Goal: Book appointment/travel/reservation

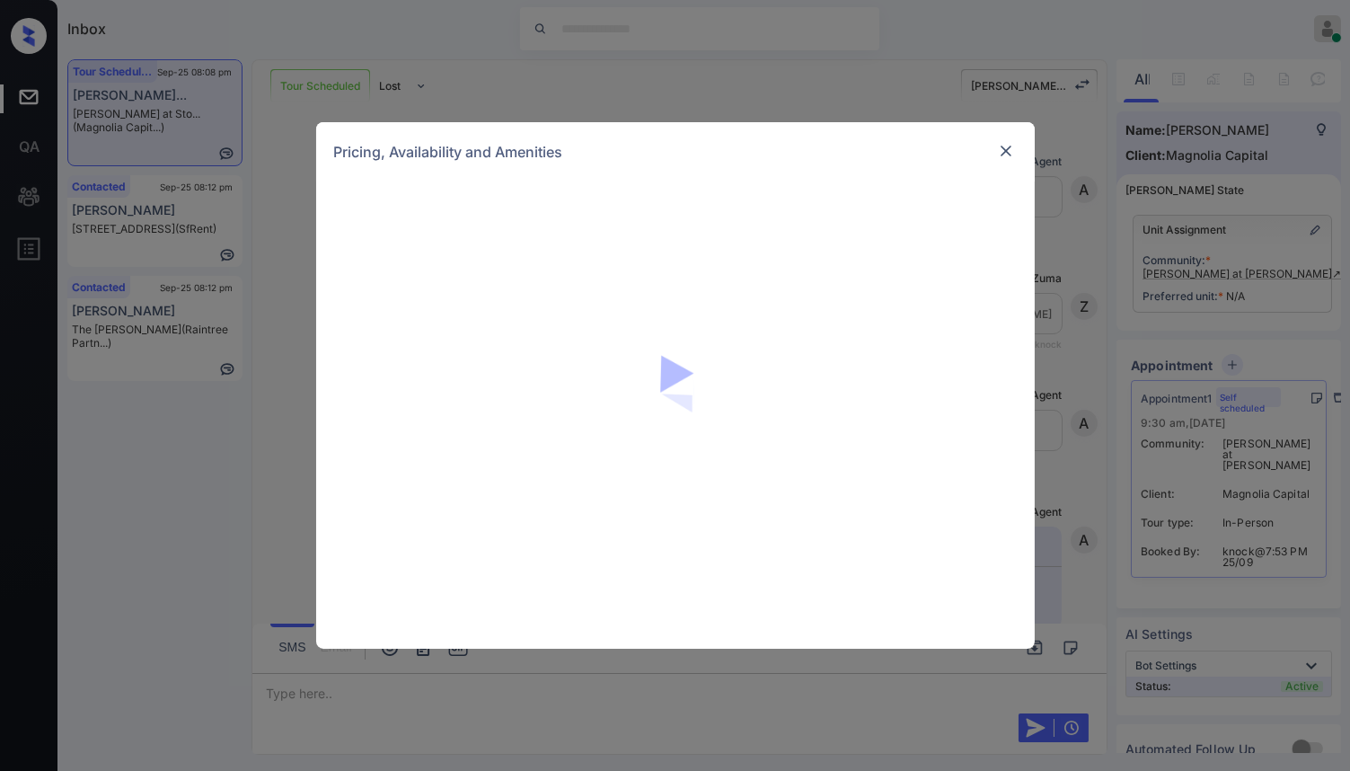
scroll to position [1506, 0]
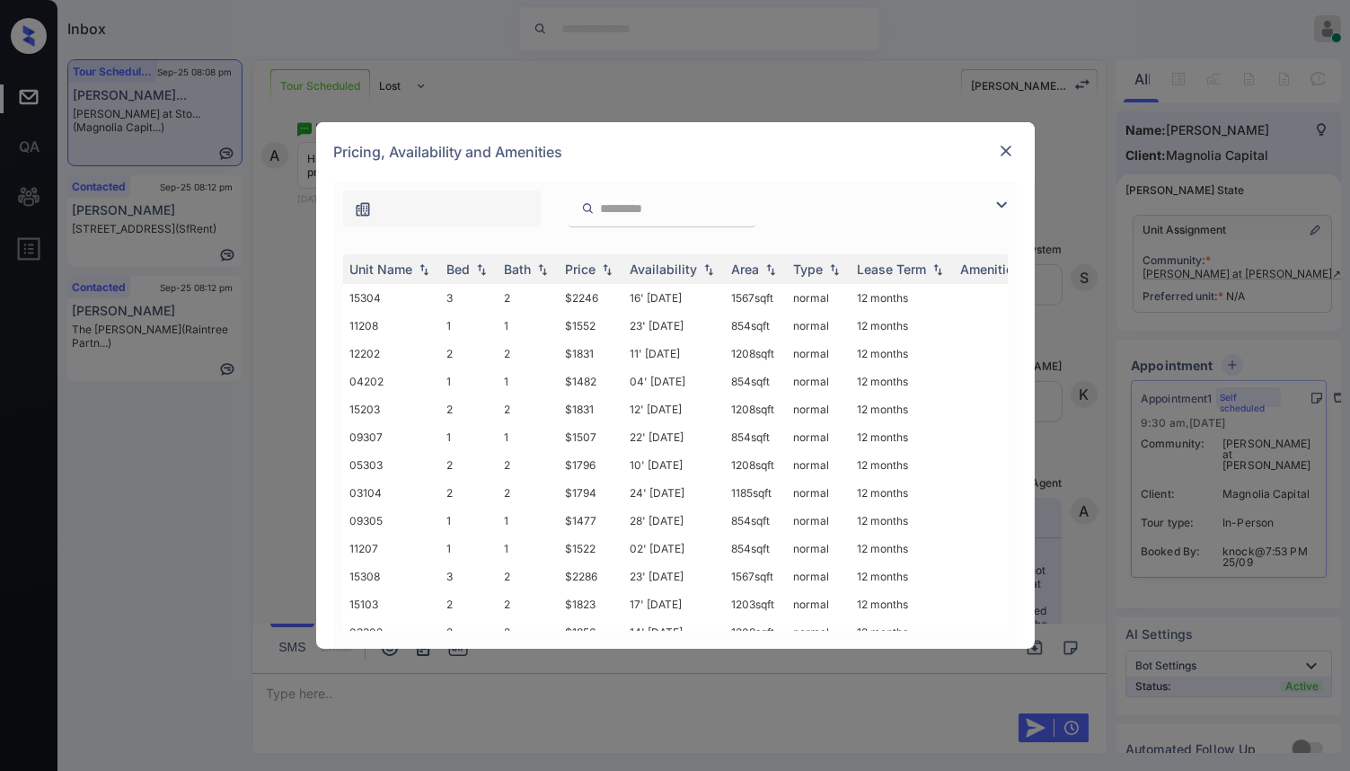
click at [635, 211] on input "search" at bounding box center [672, 208] width 147 height 15
paste input "*****"
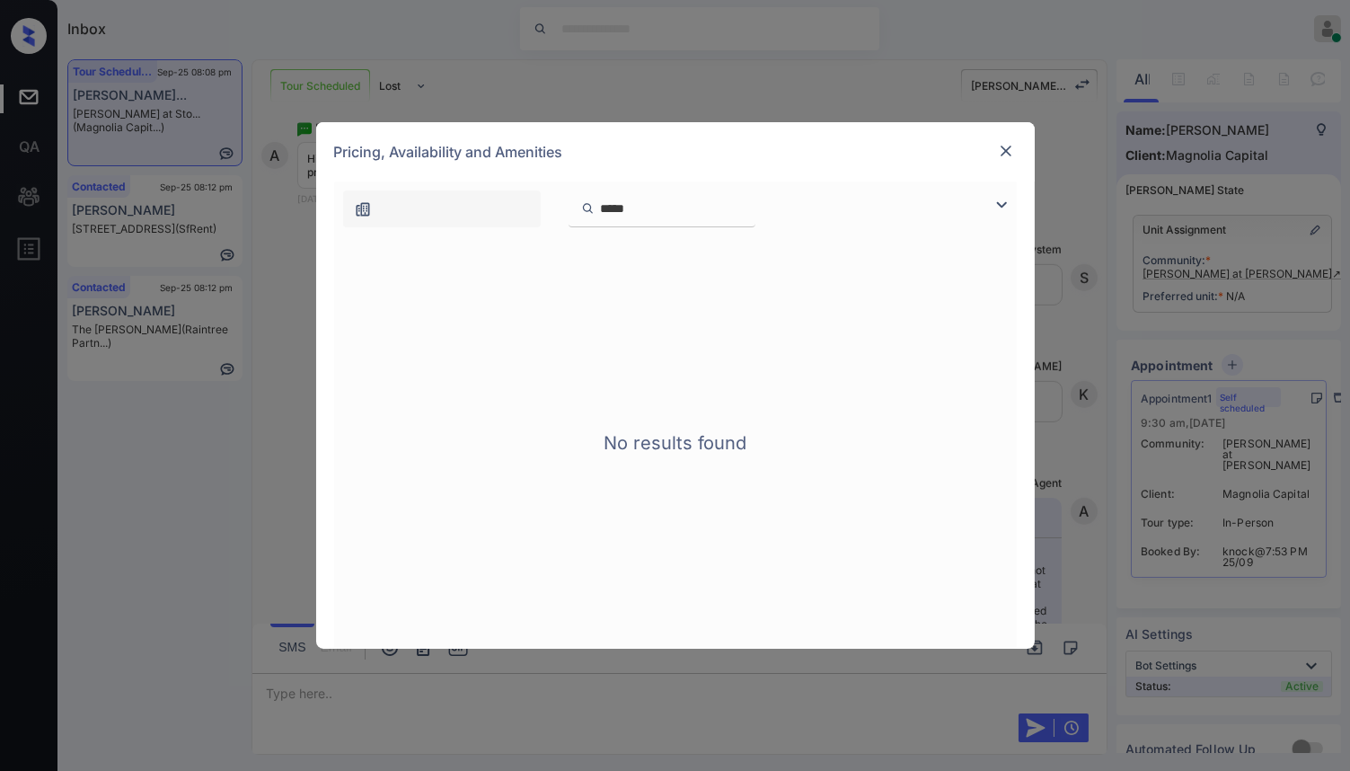
click at [606, 208] on input "*****" at bounding box center [672, 208] width 147 height 15
type input "****"
drag, startPoint x: 649, startPoint y: 210, endPoint x: 539, endPoint y: 194, distance: 110.8
click at [539, 194] on div "****" at bounding box center [540, 208] width 412 height 37
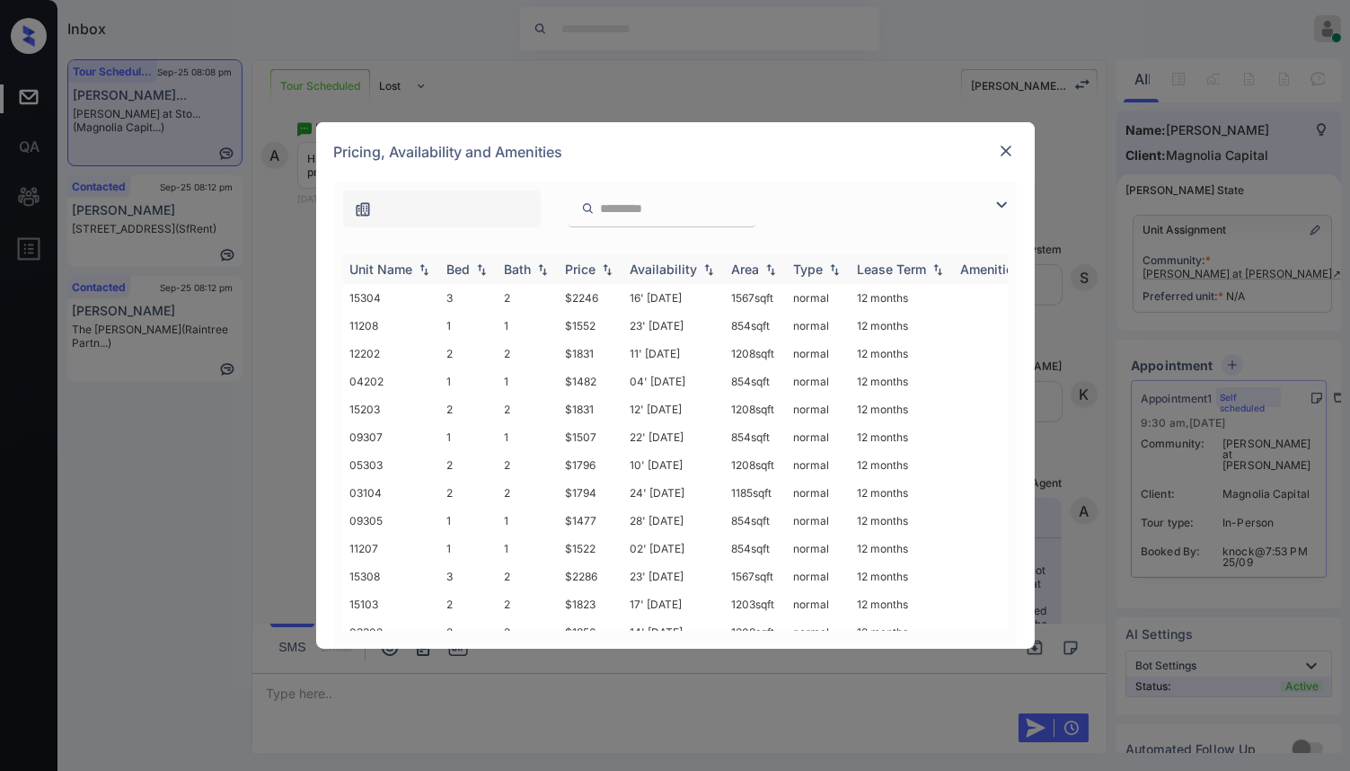
click at [610, 273] on img at bounding box center [607, 269] width 18 height 13
click at [610, 273] on img at bounding box center [607, 268] width 18 height 13
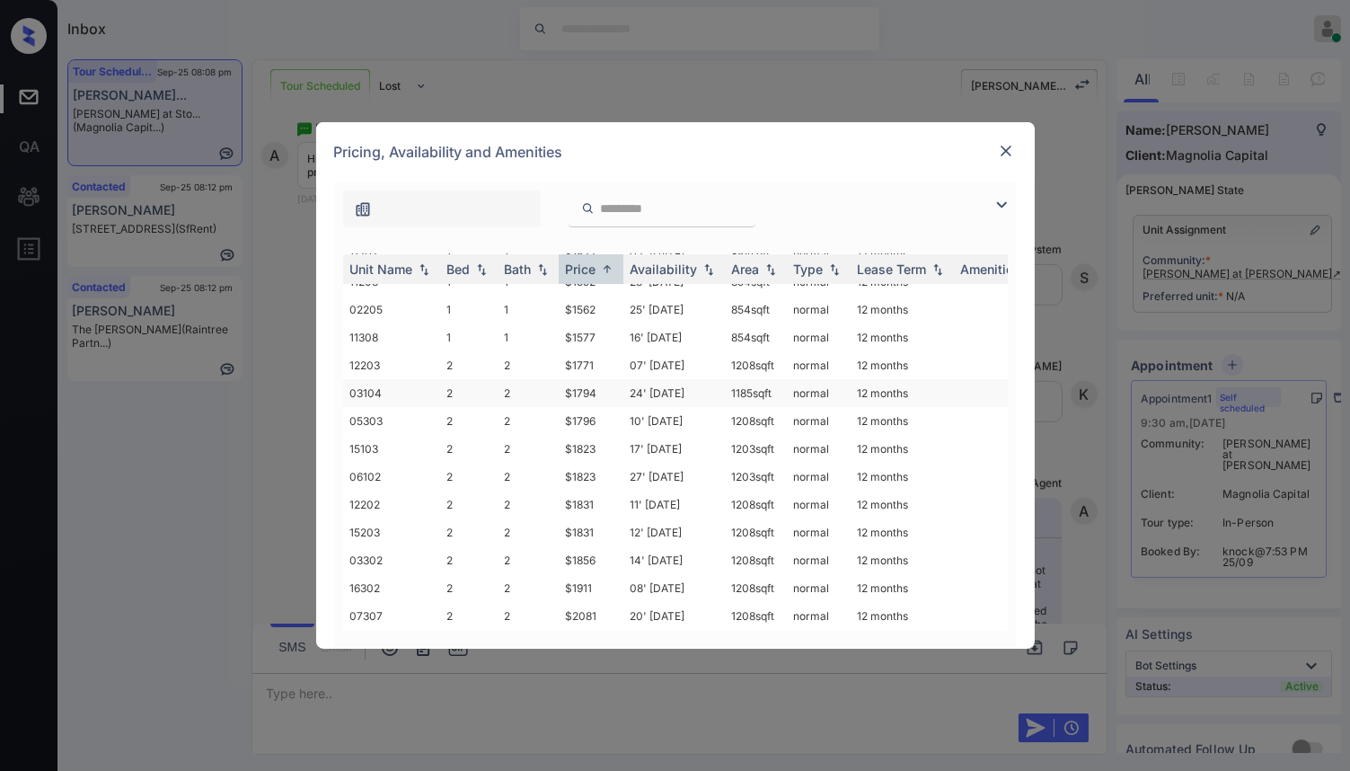
scroll to position [350, 0]
click at [1071, 401] on div "**********" at bounding box center [675, 385] width 1350 height 771
click at [999, 147] on img at bounding box center [1006, 151] width 18 height 18
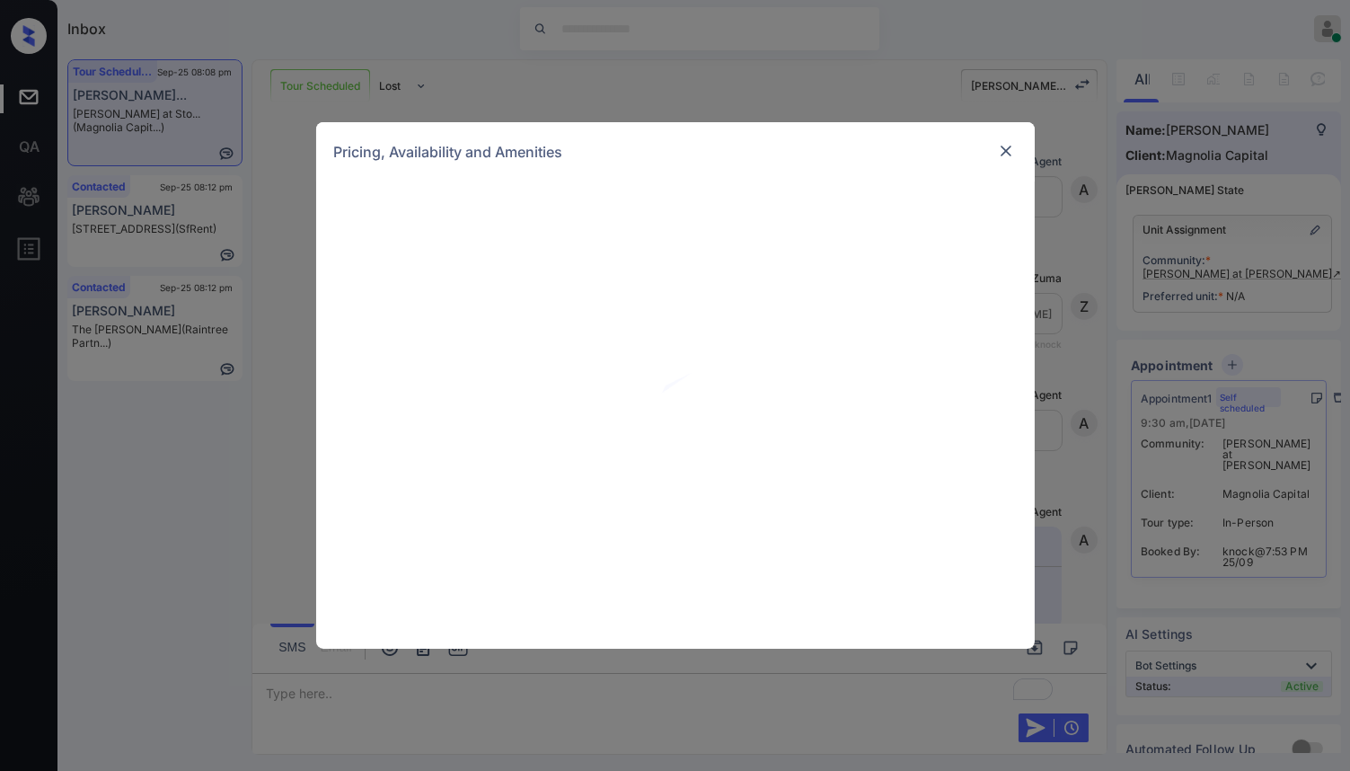
scroll to position [2224, 0]
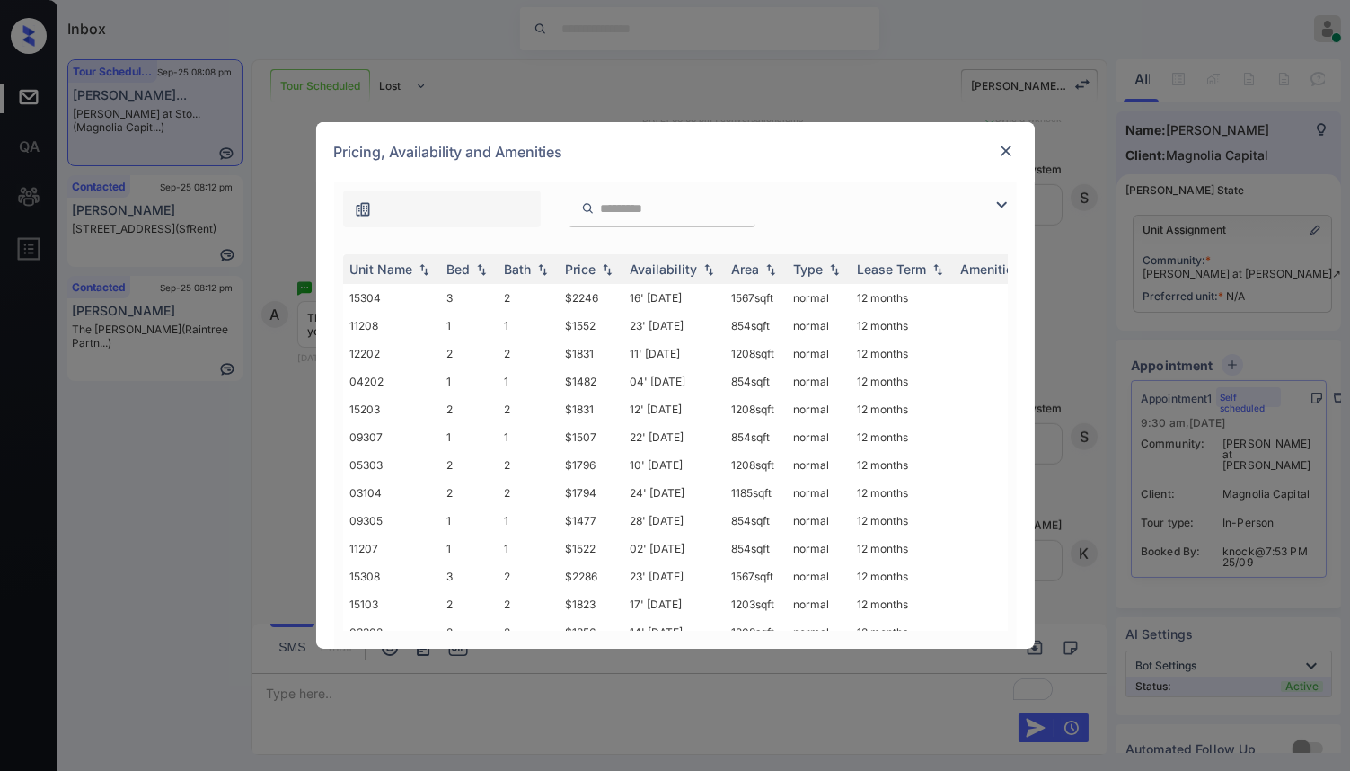
click at [843, 90] on div "**********" at bounding box center [675, 385] width 1350 height 771
click at [1005, 147] on img at bounding box center [1006, 151] width 18 height 18
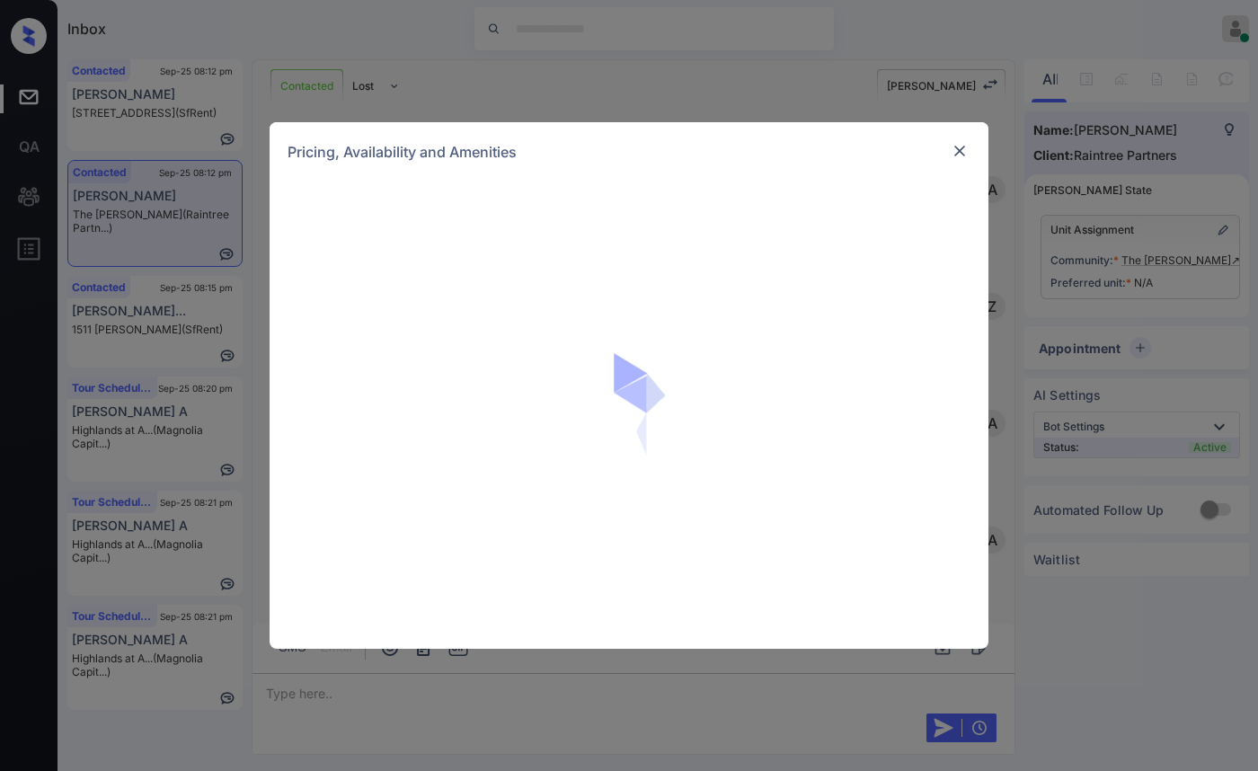
scroll to position [1314, 0]
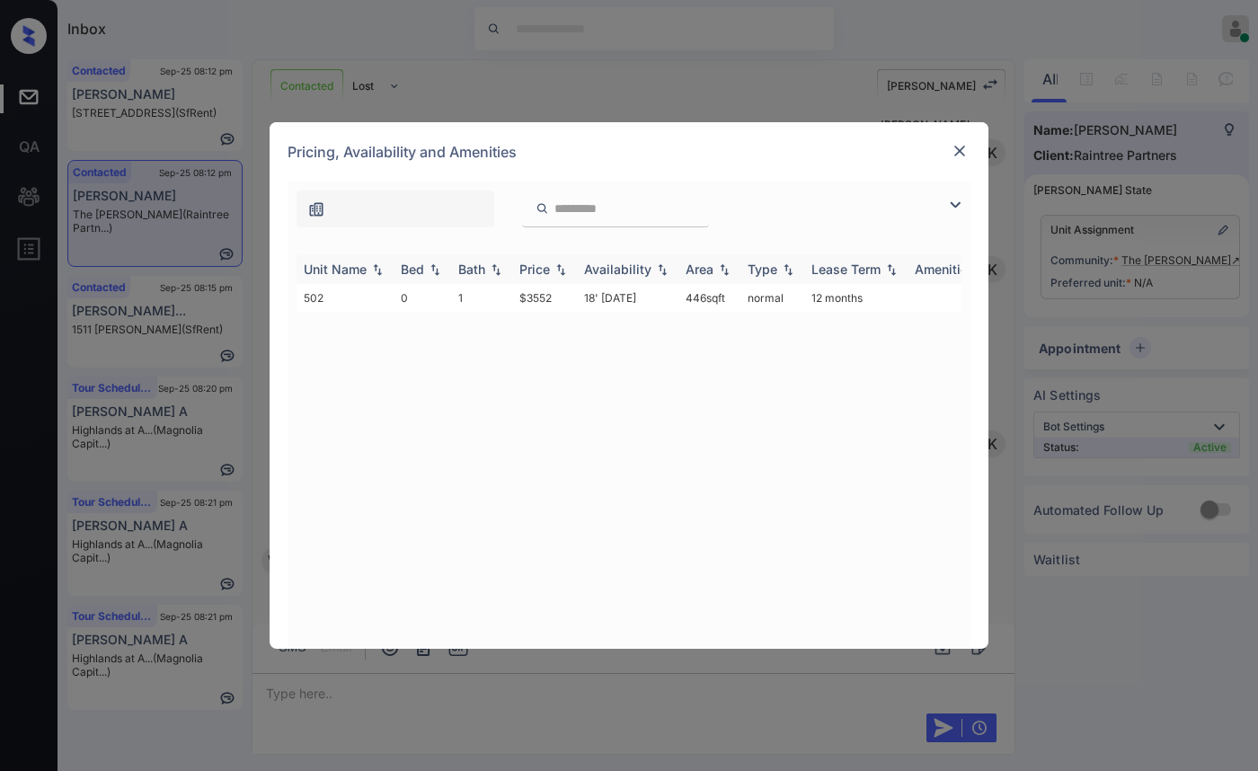
click at [560, 275] on div "Price" at bounding box center [544, 268] width 50 height 15
click at [560, 275] on img at bounding box center [561, 268] width 18 height 13
drag, startPoint x: 558, startPoint y: 291, endPoint x: 512, endPoint y: 294, distance: 45.9
click at [512, 294] on td "$3552" at bounding box center [544, 298] width 65 height 28
copy td "$3552"
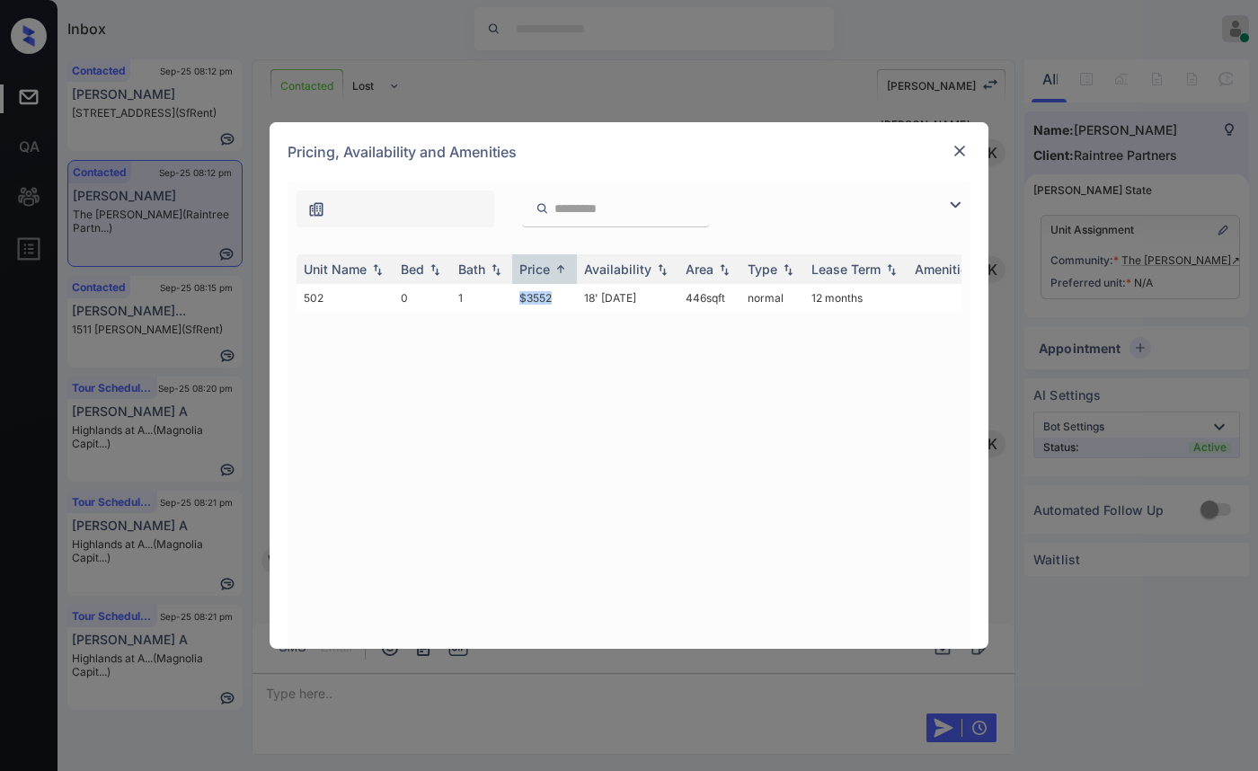
click at [964, 147] on img at bounding box center [959, 151] width 18 height 18
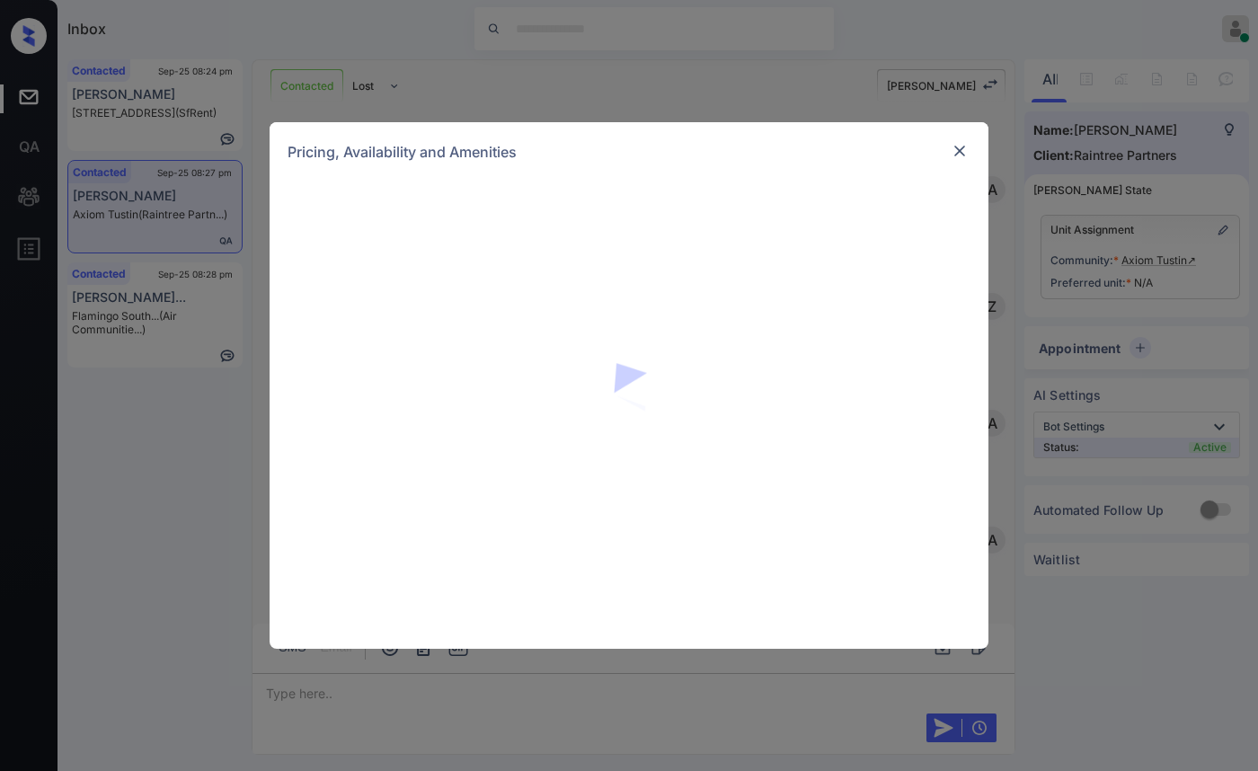
scroll to position [932, 0]
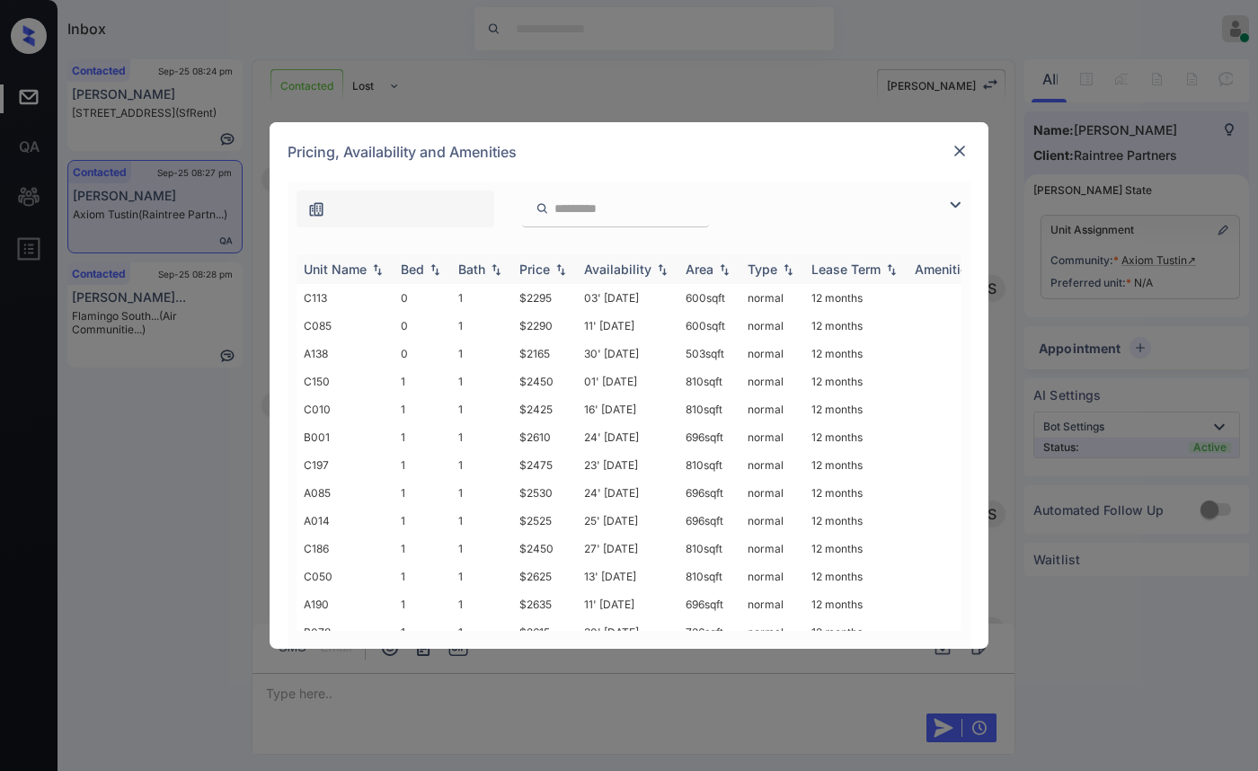
click at [558, 263] on img at bounding box center [561, 269] width 18 height 13
click at [558, 262] on img at bounding box center [561, 268] width 18 height 13
click at [546, 287] on td "$2165" at bounding box center [544, 298] width 65 height 28
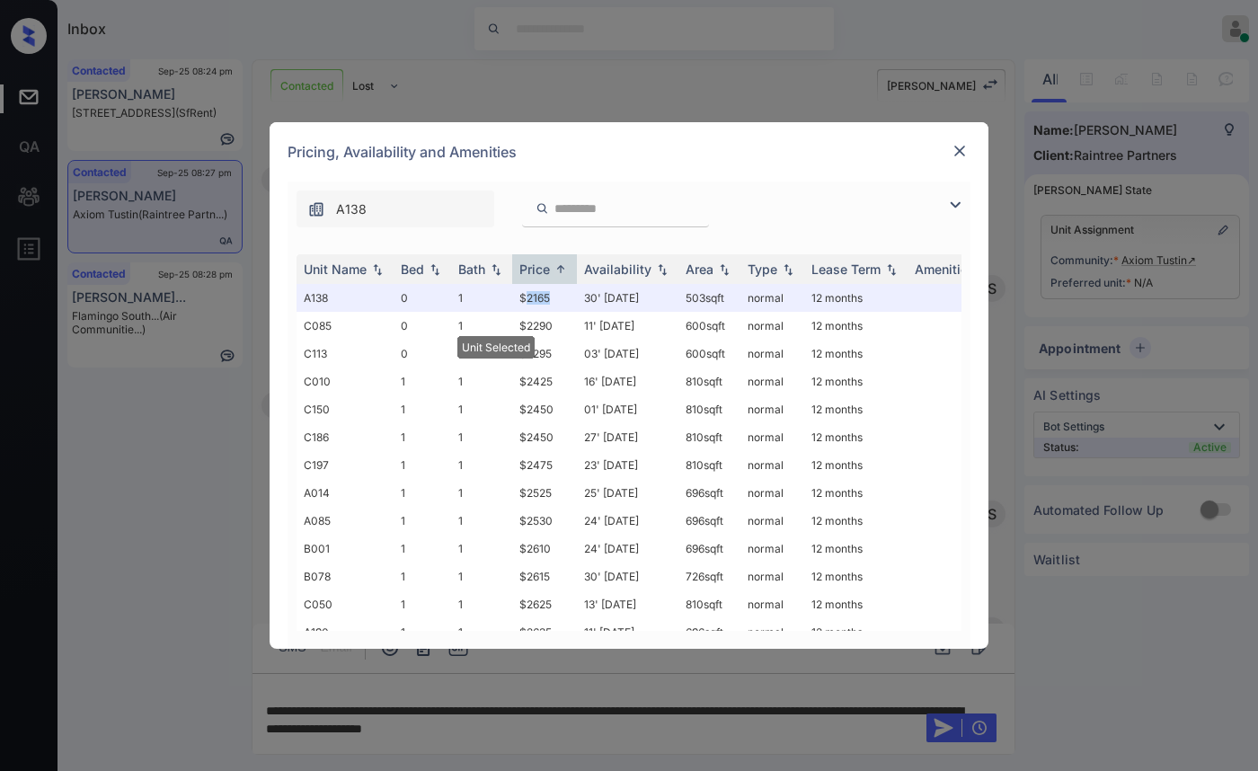
click at [958, 142] on img at bounding box center [959, 151] width 18 height 18
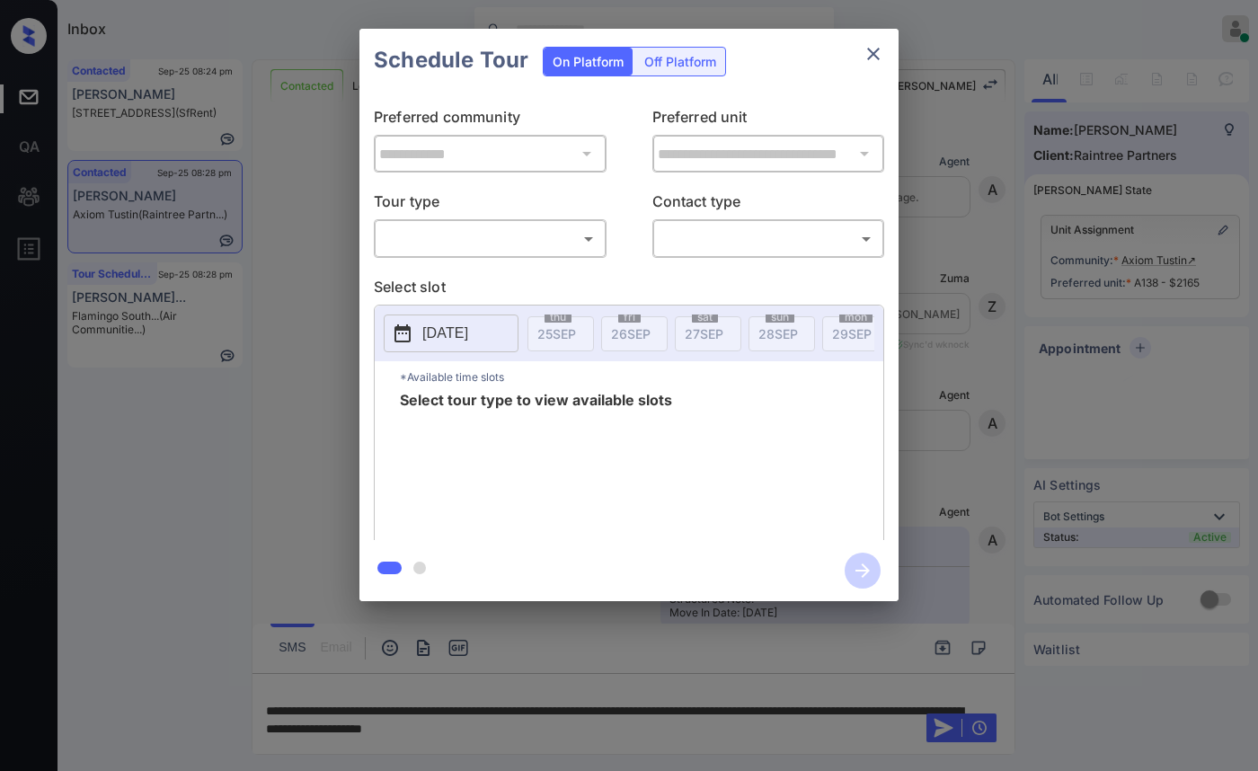
scroll to position [1888, 0]
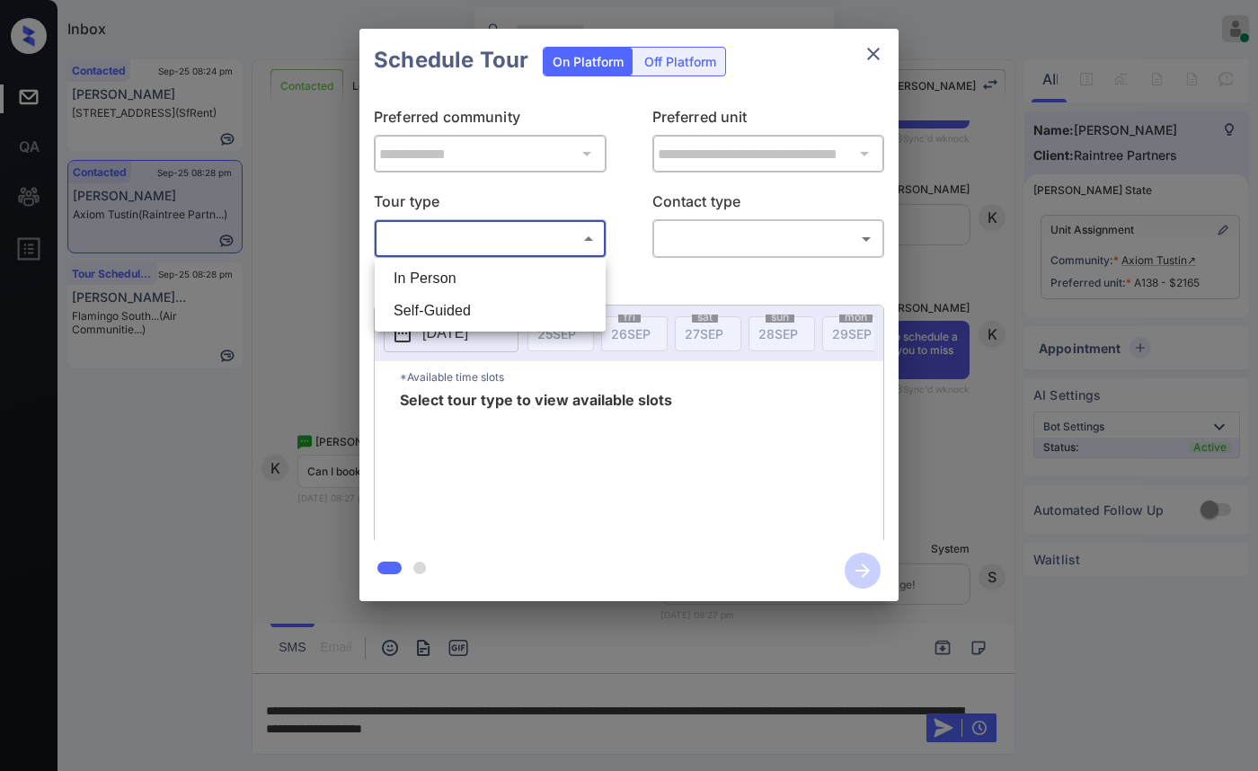
click at [561, 238] on body "Inbox [PERSON_NAME] Online Set yourself offline Set yourself on break Profile S…" at bounding box center [629, 385] width 1258 height 771
click at [557, 284] on li "In Person" at bounding box center [490, 278] width 222 height 32
type input "********"
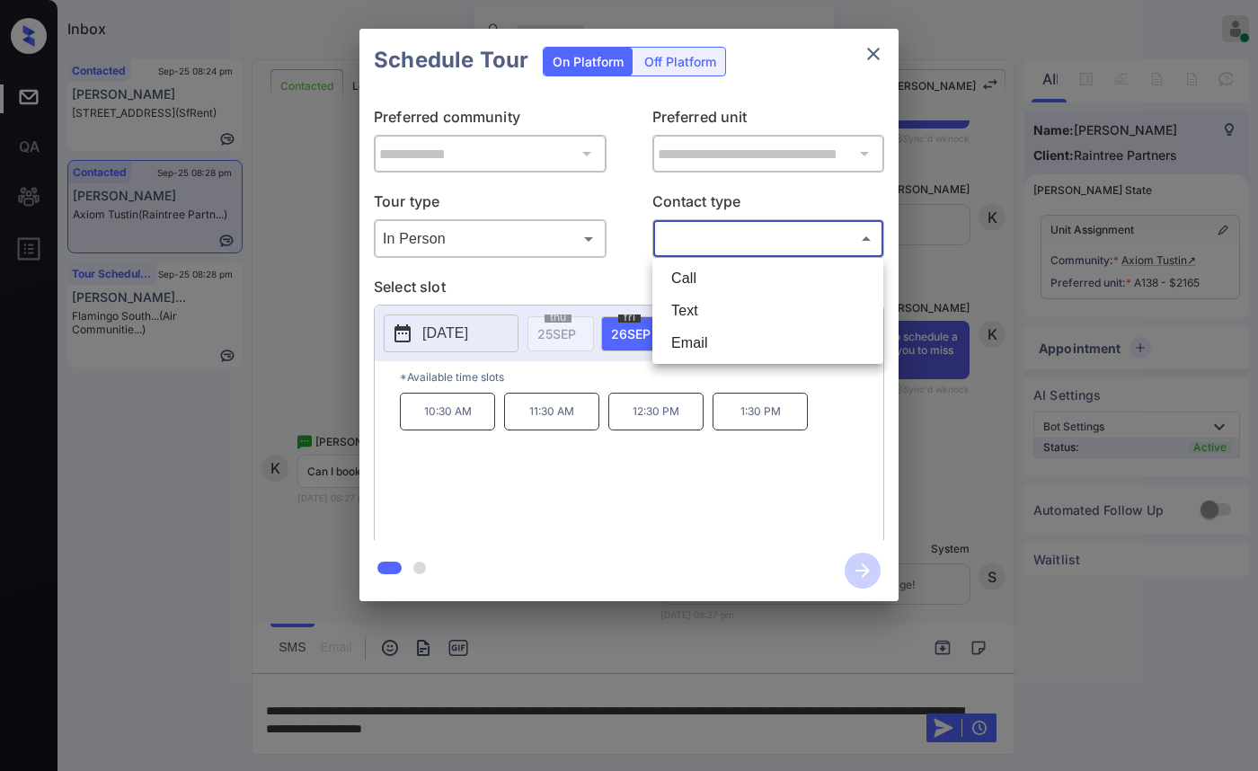
click at [722, 232] on body "Inbox Caroline Dacanay Online Set yourself offline Set yourself on break Profil…" at bounding box center [629, 385] width 1258 height 771
click at [701, 295] on li "Text" at bounding box center [768, 311] width 222 height 32
type input "****"
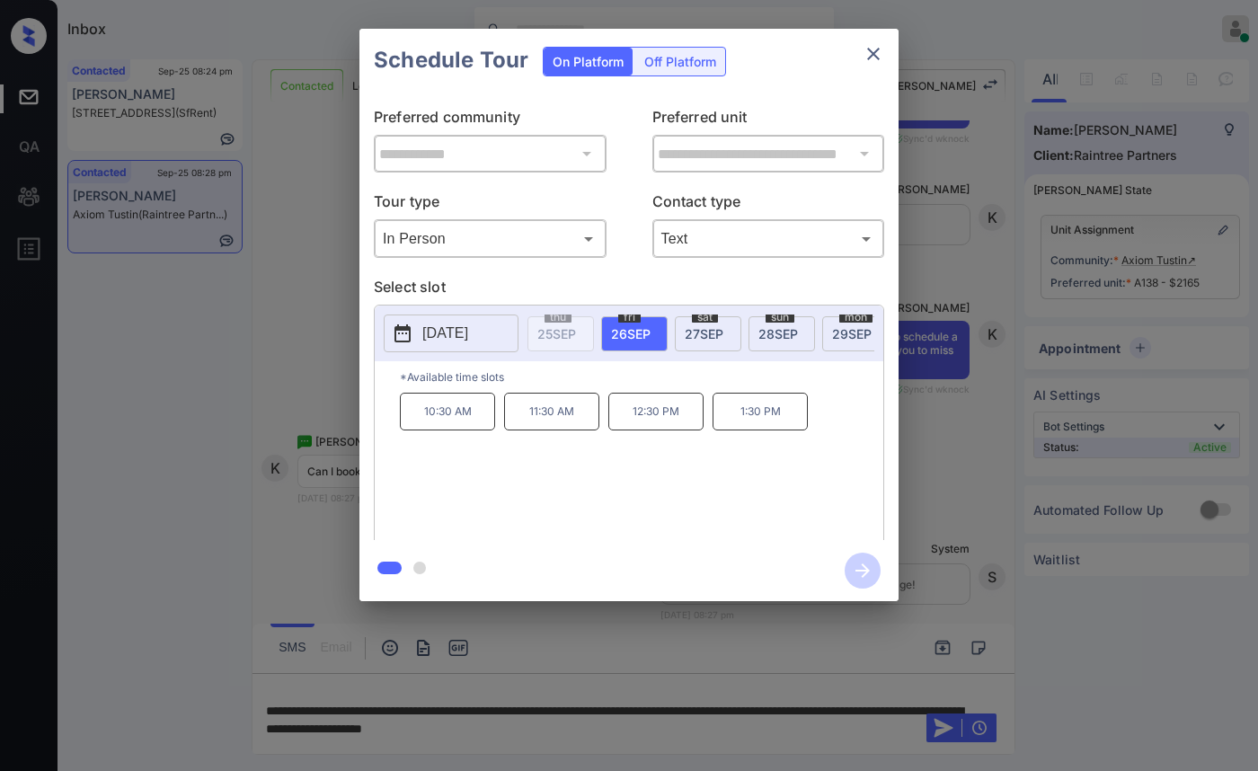
click at [464, 323] on p "[DATE]" at bounding box center [445, 334] width 46 height 22
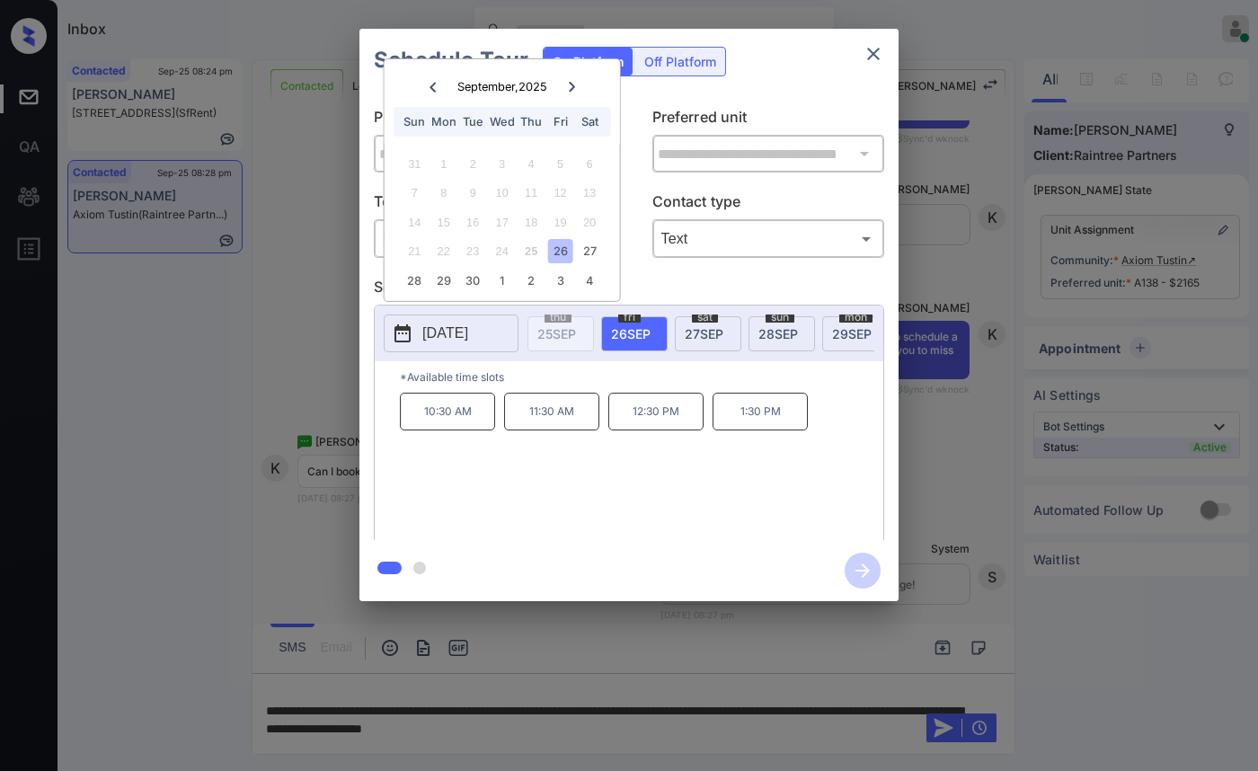
click at [561, 251] on div "26" at bounding box center [560, 251] width 24 height 24
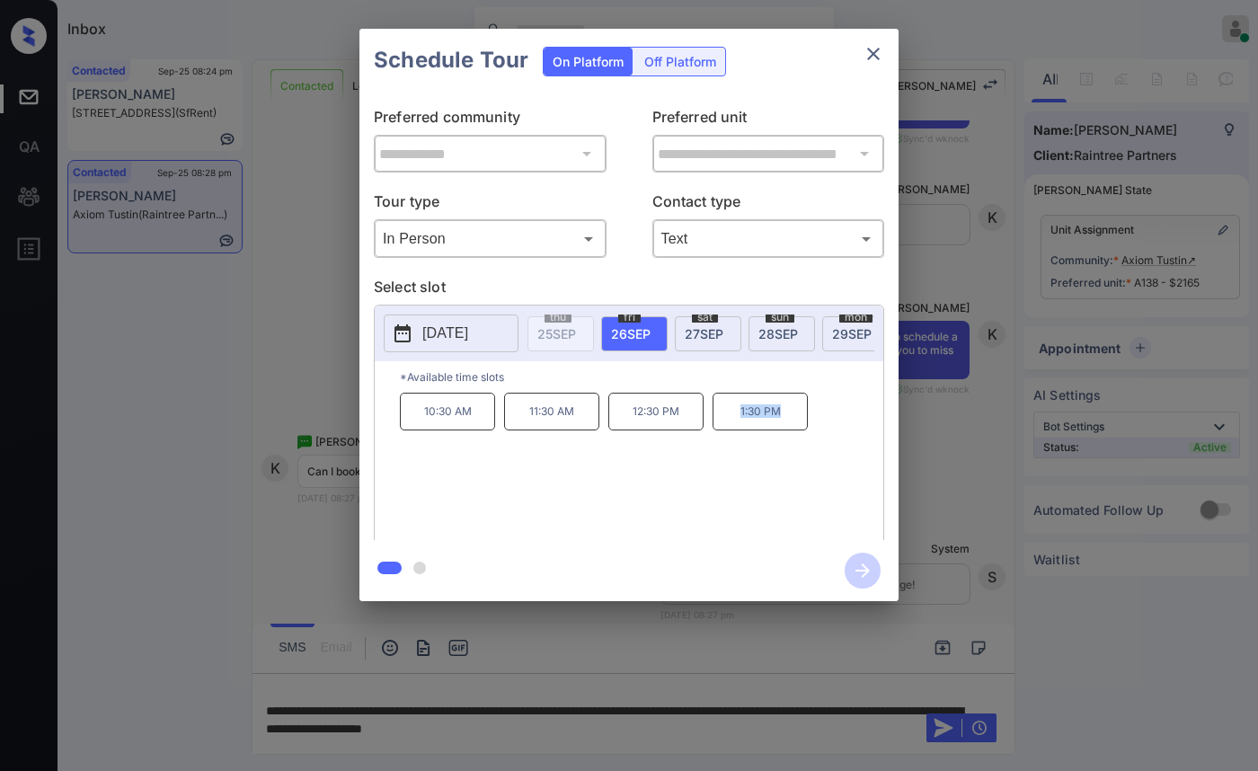
drag, startPoint x: 736, startPoint y: 427, endPoint x: 821, endPoint y: 427, distance: 85.3
click at [821, 427] on div "10:30 AM 11:30 AM 12:30 PM 1:30 PM" at bounding box center [641, 465] width 483 height 144
copy p "1:30 PM"
click at [682, 665] on div at bounding box center [629, 385] width 1258 height 771
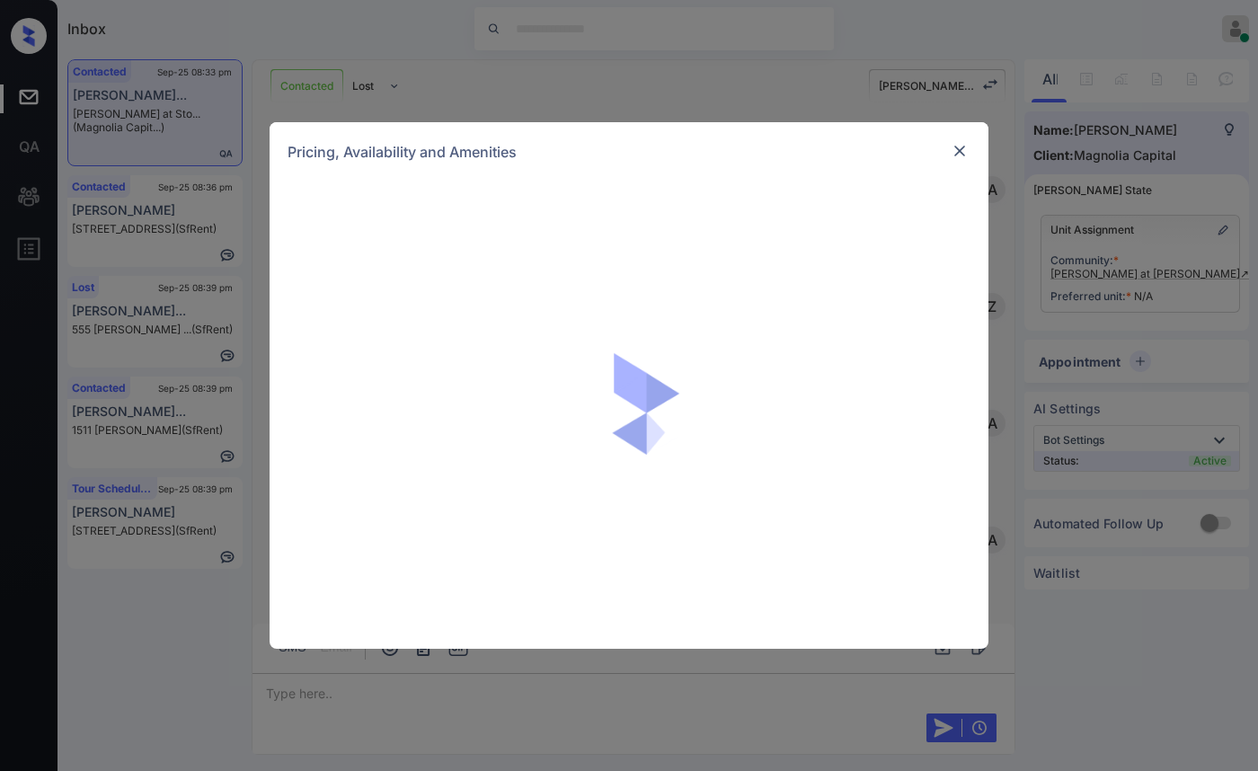
scroll to position [5078, 0]
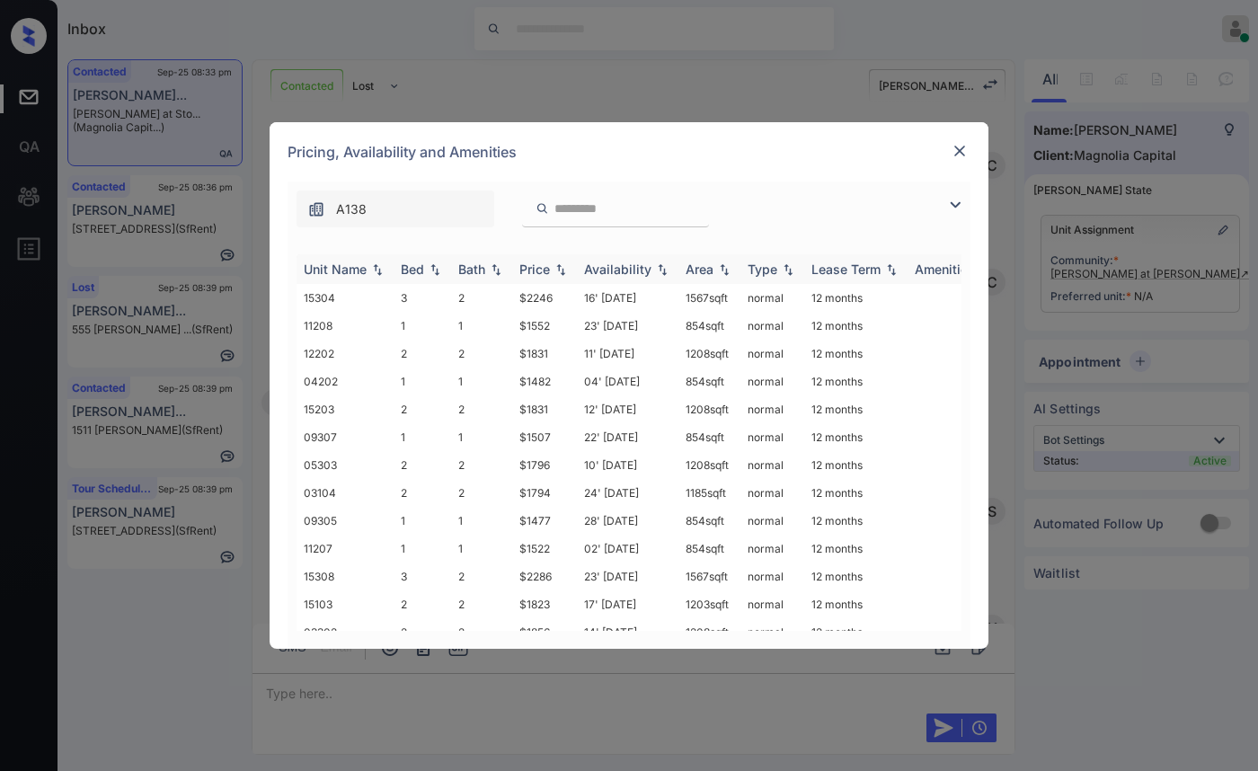
click at [563, 273] on img at bounding box center [561, 269] width 18 height 13
click at [563, 273] on img at bounding box center [561, 268] width 18 height 13
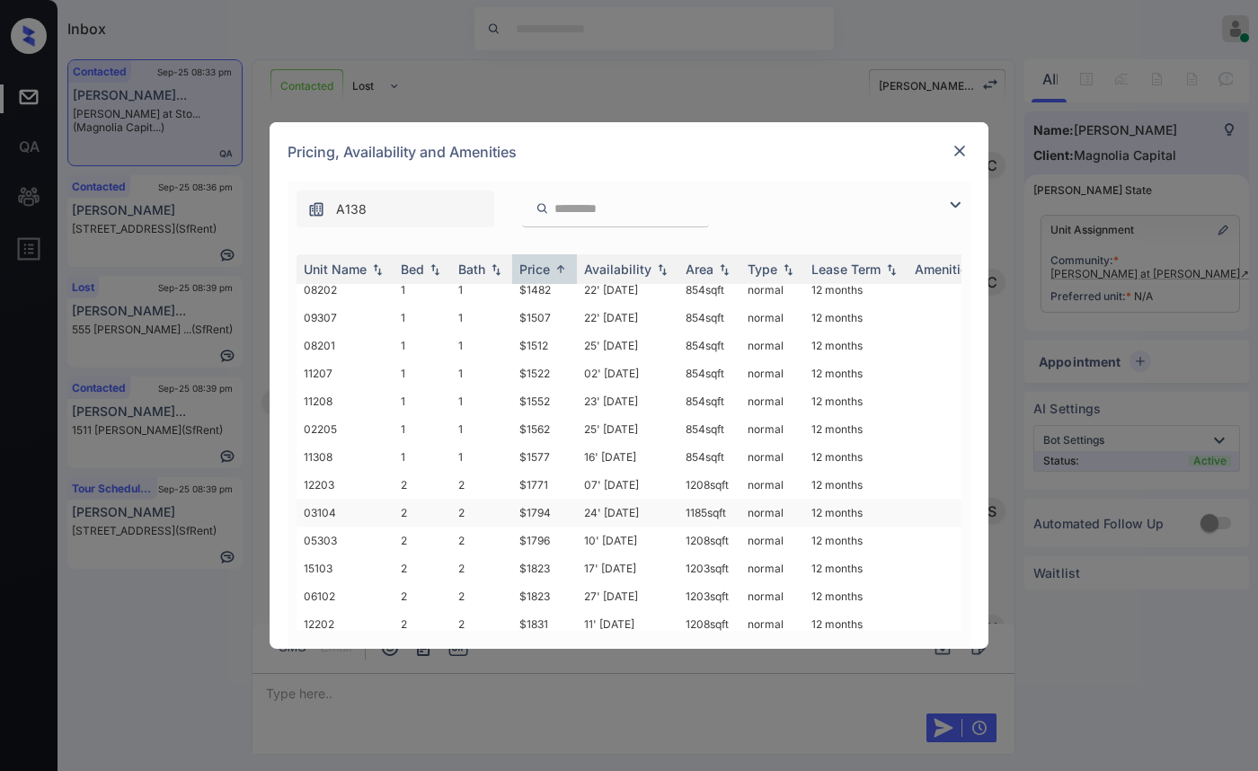
scroll to position [239, 0]
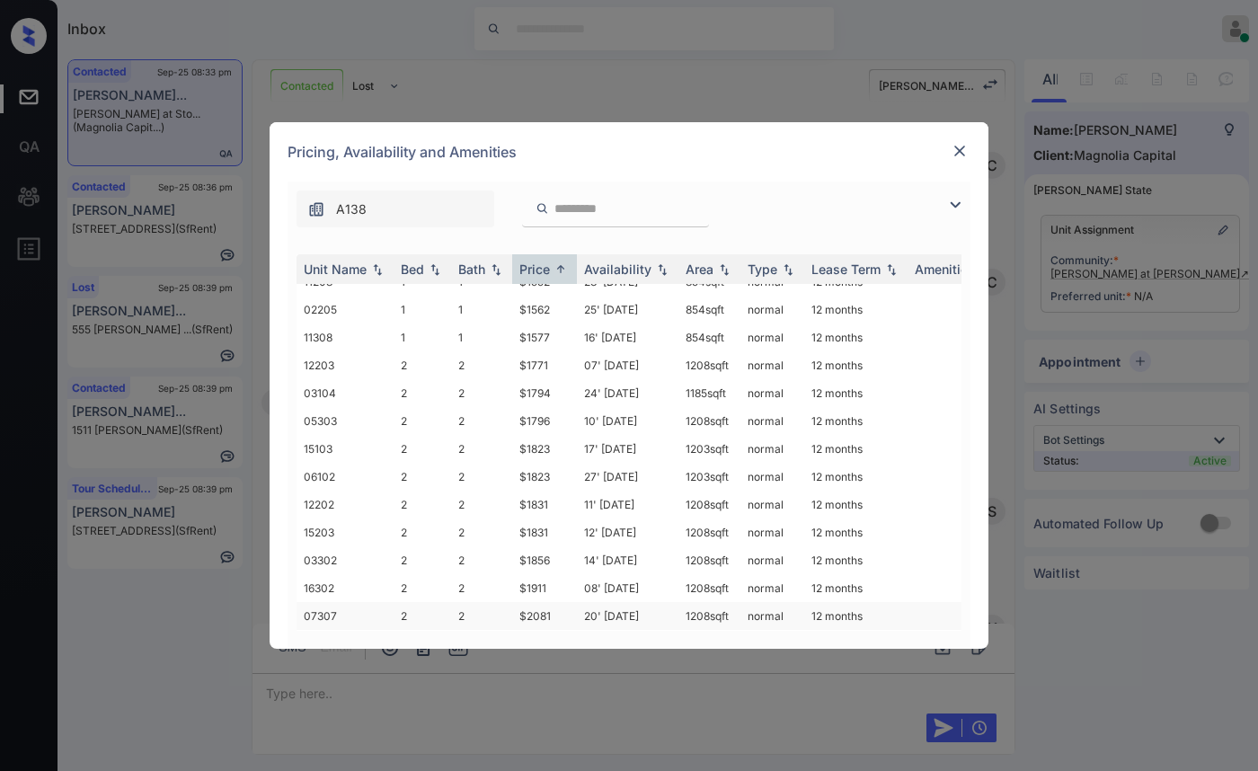
click at [537, 602] on td "$2081" at bounding box center [544, 616] width 65 height 28
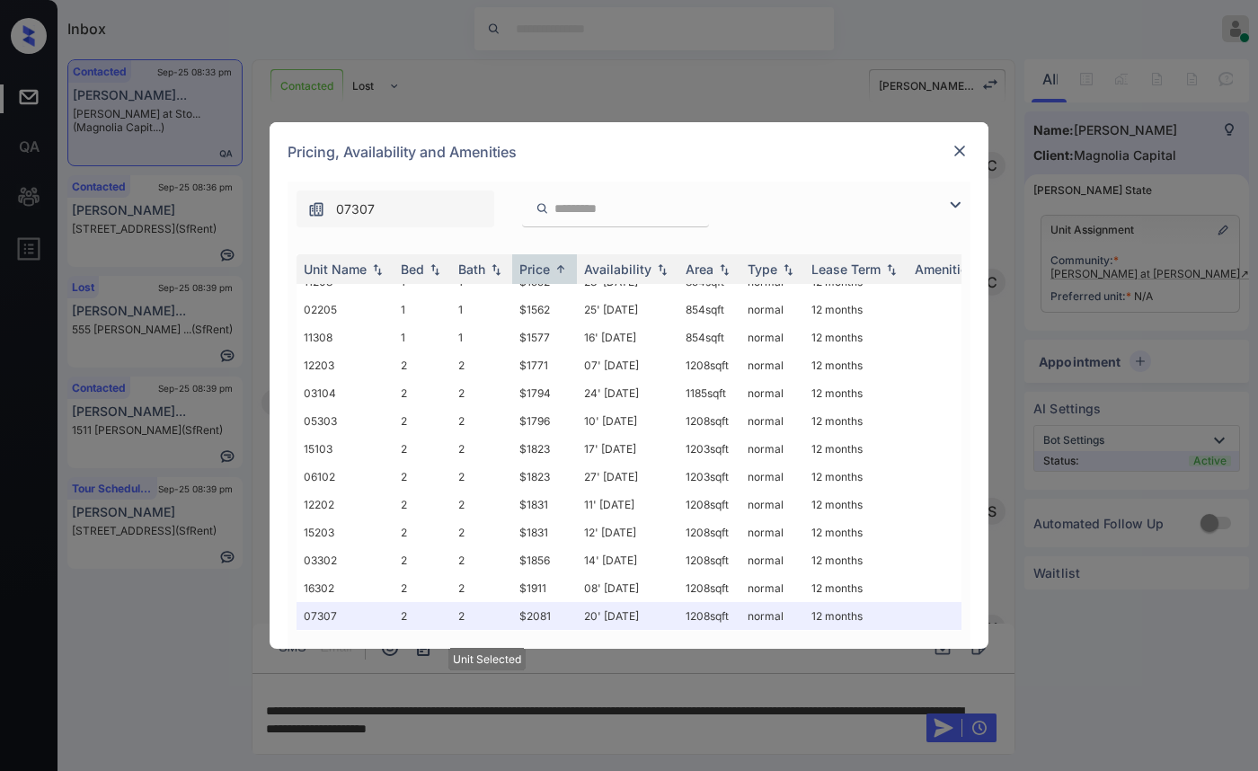
click at [953, 136] on div "Pricing, Availability and Amenities" at bounding box center [629, 151] width 719 height 59
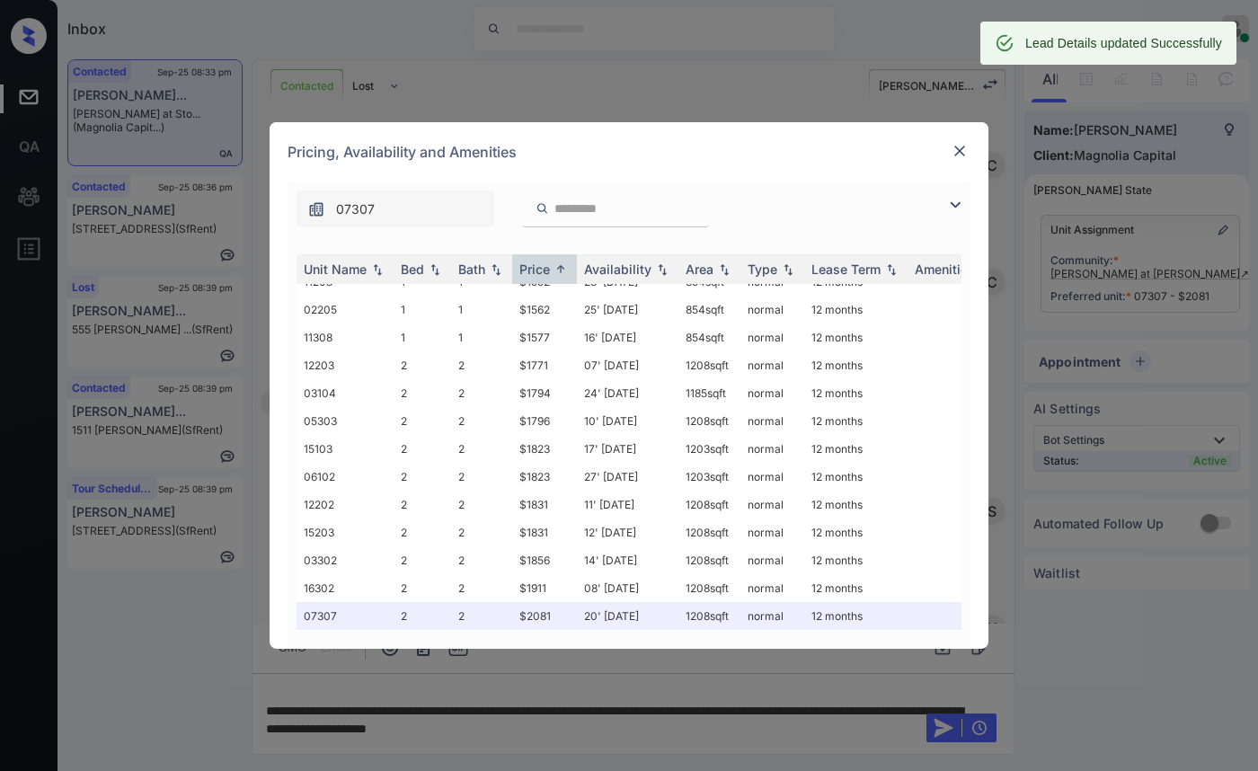
click at [956, 147] on img at bounding box center [959, 151] width 18 height 18
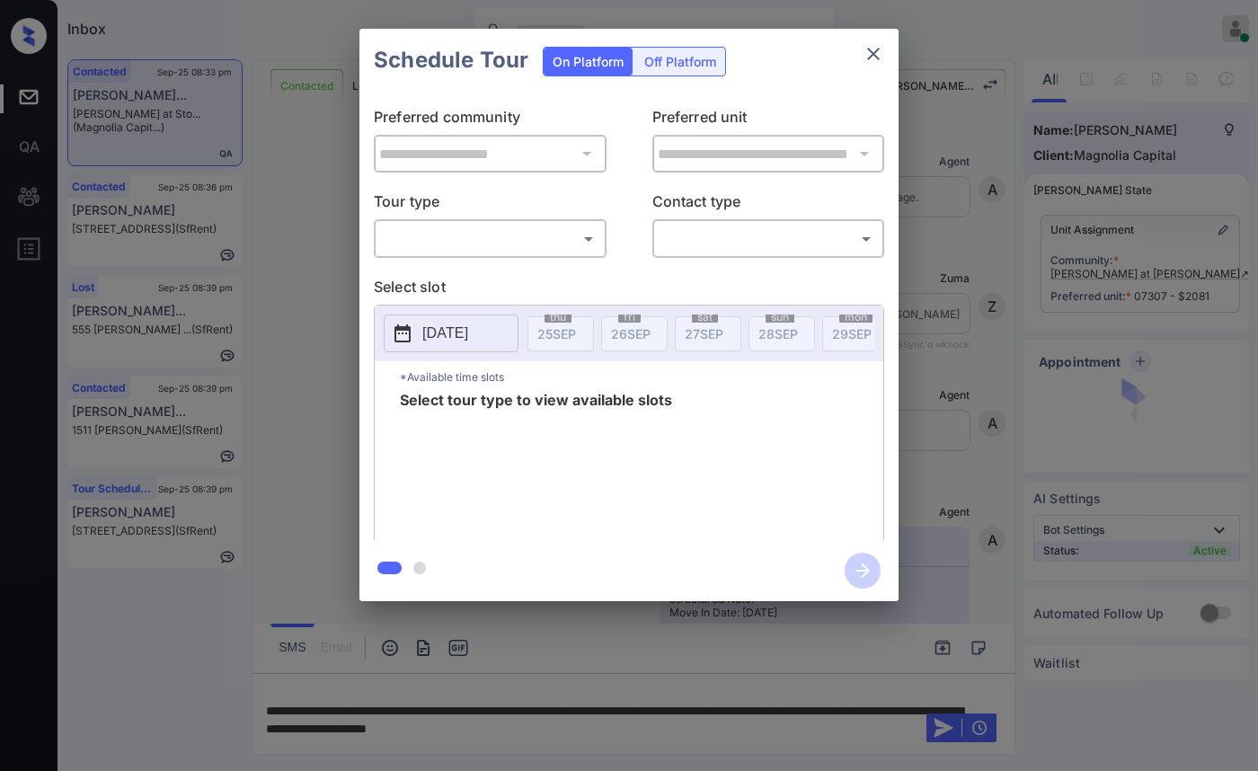
scroll to position [7112, 0]
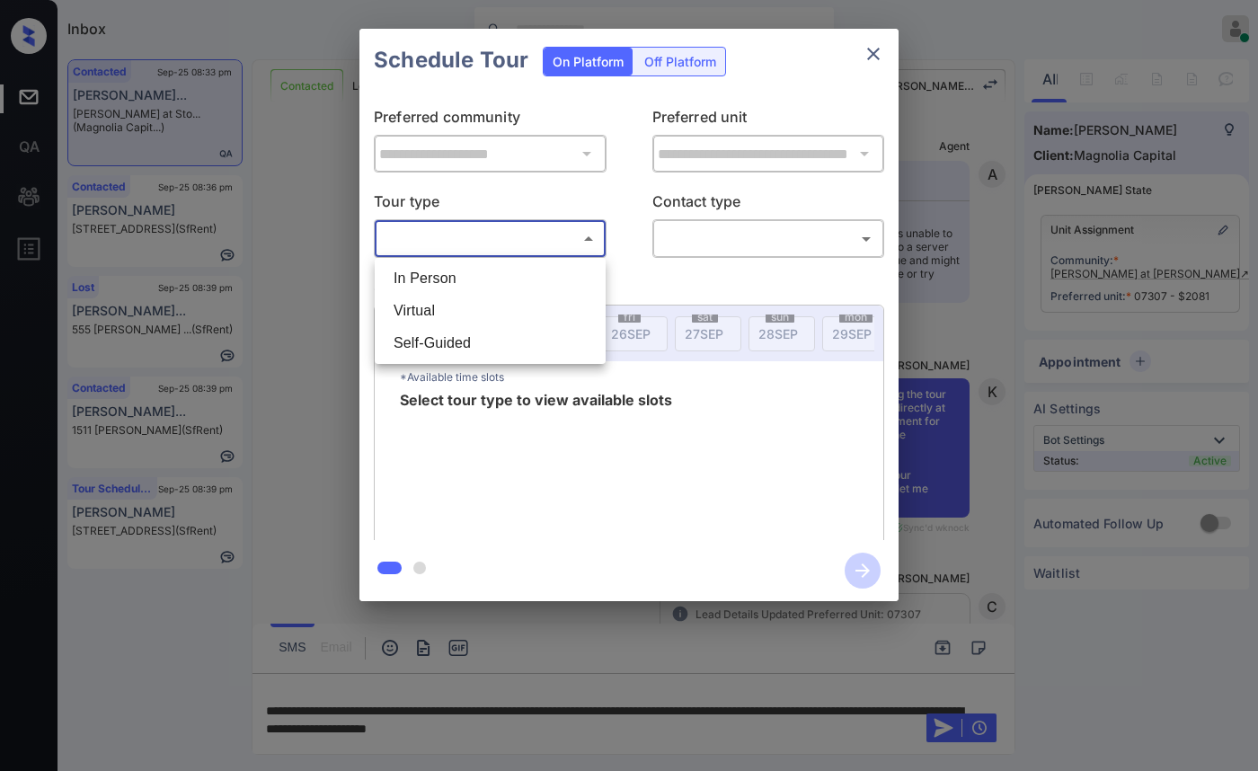
click at [570, 243] on body "Inbox [PERSON_NAME] Online Set yourself offline Set yourself on break Profile S…" at bounding box center [629, 385] width 1258 height 771
click at [540, 287] on li "In Person" at bounding box center [490, 278] width 222 height 32
type input "********"
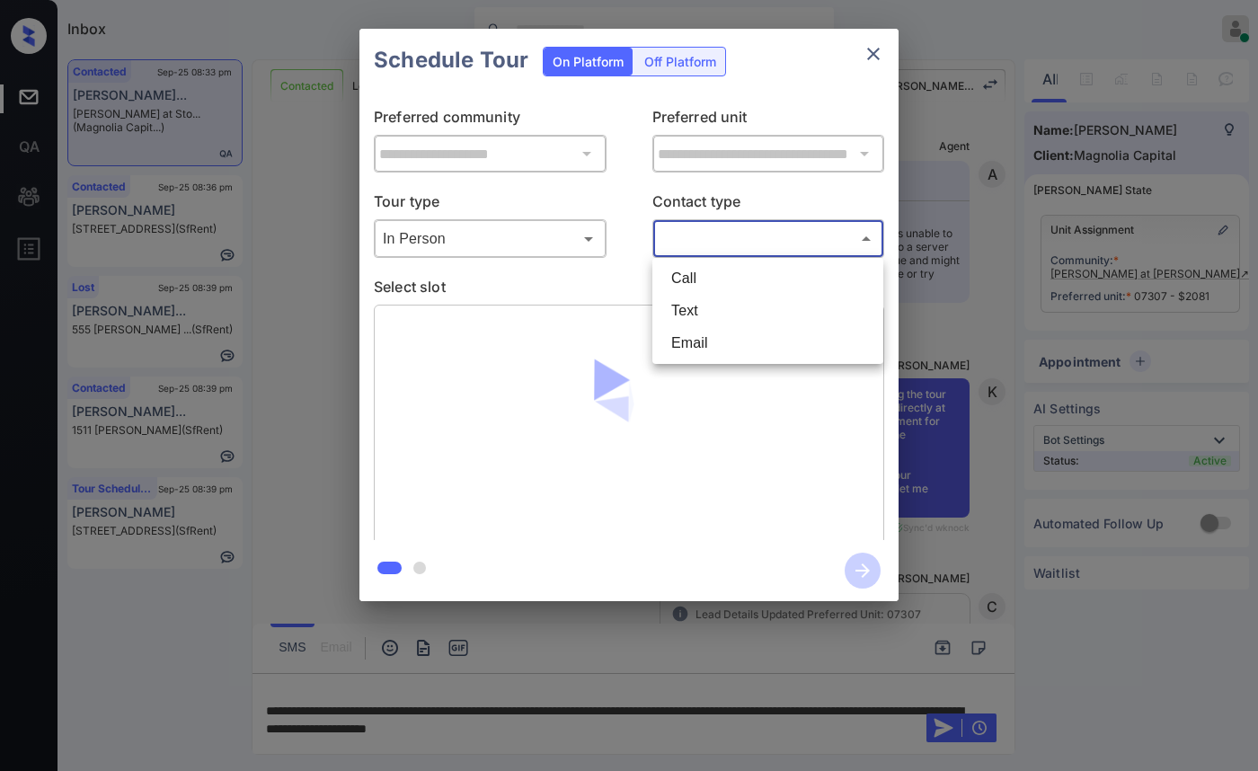
click at [733, 248] on body "Inbox [PERSON_NAME] Online Set yourself offline Set yourself on break Profile S…" at bounding box center [629, 385] width 1258 height 771
click at [731, 306] on li "Text" at bounding box center [768, 311] width 222 height 32
type input "****"
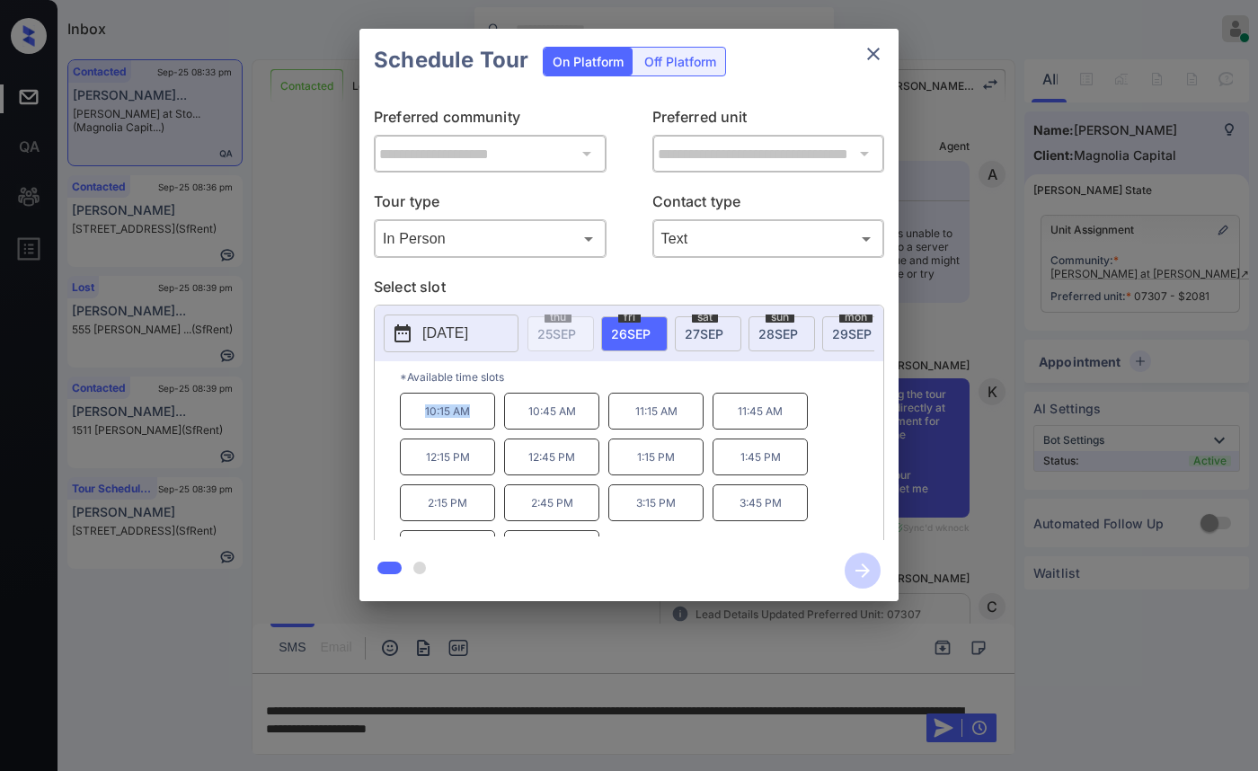
drag, startPoint x: 421, startPoint y: 430, endPoint x: 485, endPoint y: 428, distance: 63.8
click at [485, 428] on p "10:15 AM" at bounding box center [447, 411] width 95 height 37
copy p "10:15 AM"
click at [1027, 390] on div "**********" at bounding box center [629, 315] width 1258 height 630
